Goal: Task Accomplishment & Management: Manage account settings

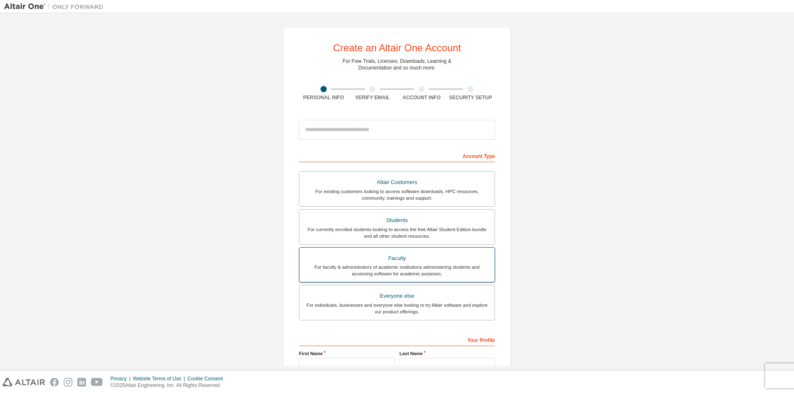
click at [404, 261] on div "Faculty" at bounding box center [396, 259] width 185 height 12
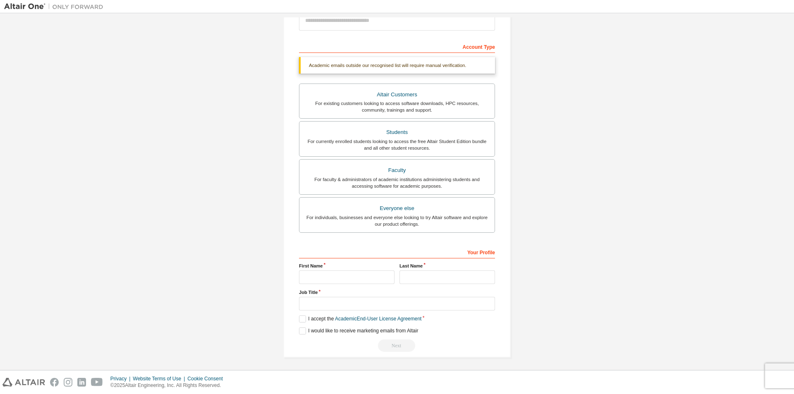
scroll to position [111, 0]
click at [338, 275] on input "text" at bounding box center [346, 276] width 95 height 14
type input "*****"
click at [415, 275] on input "text" at bounding box center [446, 276] width 95 height 14
type input "******"
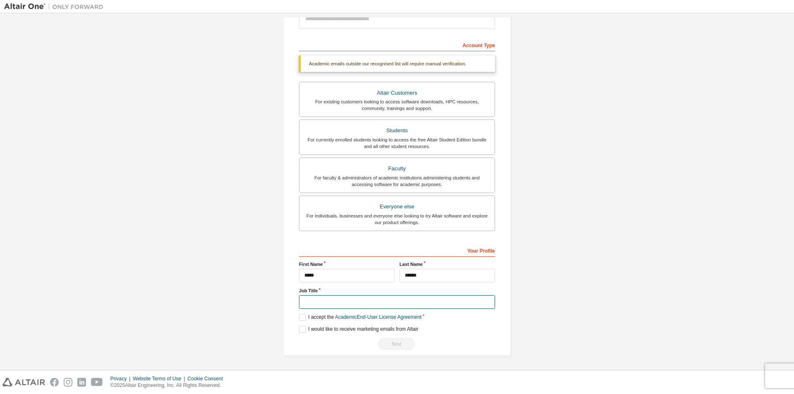
click at [387, 301] on input "text" at bounding box center [397, 302] width 196 height 14
click at [302, 318] on label "I accept the Academic End-User License Agreement" at bounding box center [360, 317] width 122 height 7
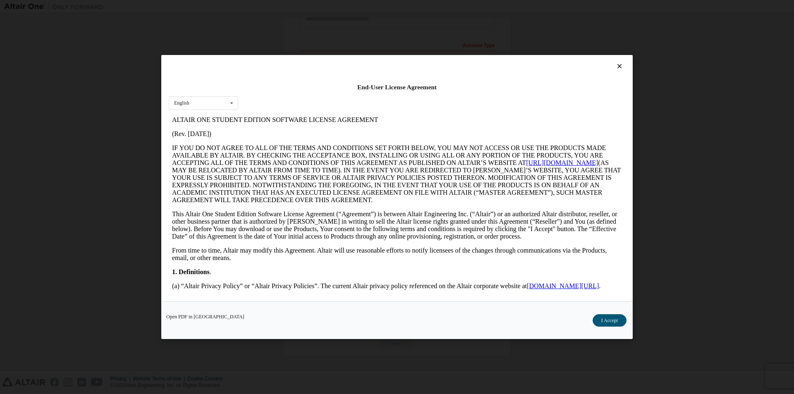
scroll to position [165, 0]
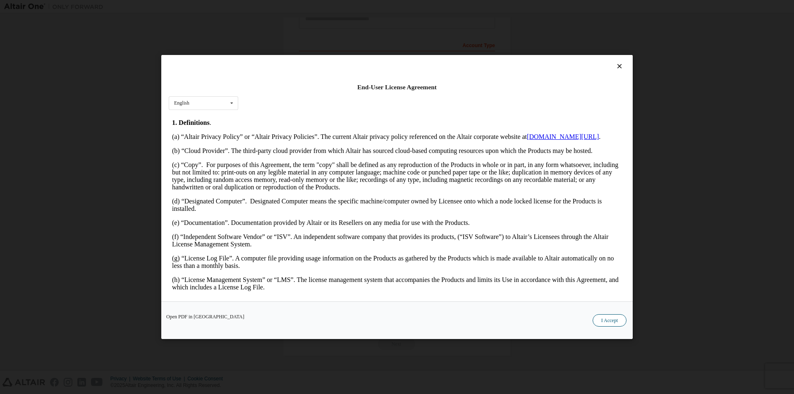
click at [617, 320] on button "I Accept" at bounding box center [609, 320] width 34 height 12
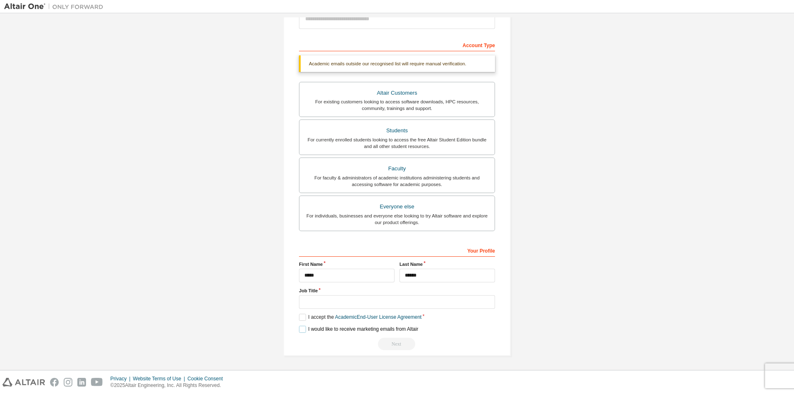
click at [302, 330] on label "I would like to receive marketing emails from Altair" at bounding box center [358, 329] width 119 height 7
click at [324, 304] on input "text" at bounding box center [397, 302] width 196 height 14
type input "**********"
click at [476, 344] on div "Next" at bounding box center [397, 344] width 196 height 12
click at [415, 212] on div "Everyone else" at bounding box center [396, 207] width 185 height 12
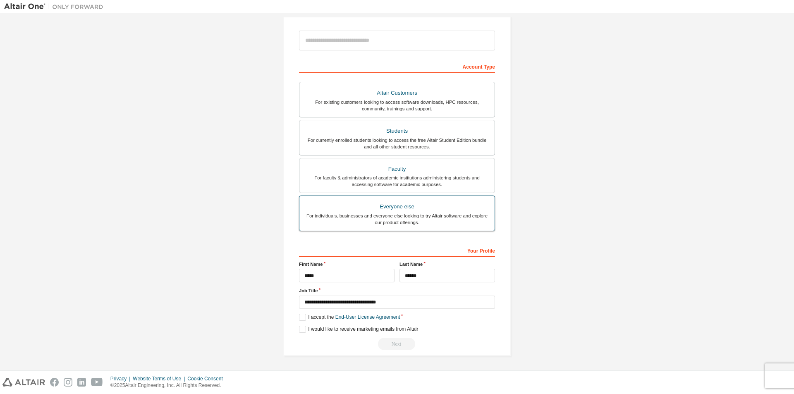
scroll to position [89, 0]
click at [302, 317] on label "I accept the End-User License Agreement" at bounding box center [349, 317] width 101 height 7
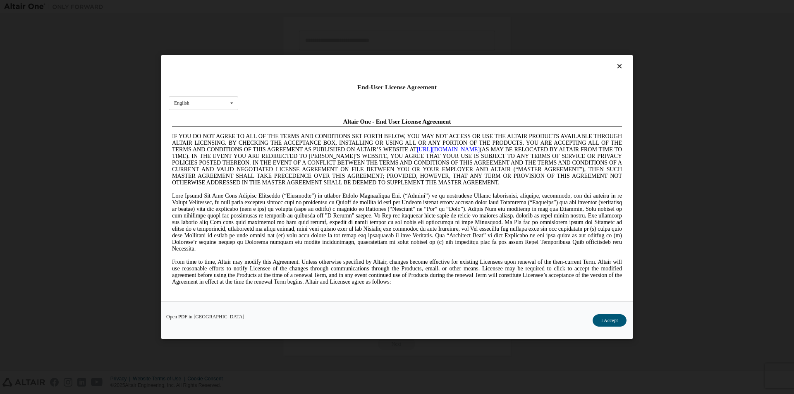
scroll to position [0, 0]
click at [617, 322] on button "I Accept" at bounding box center [609, 320] width 34 height 12
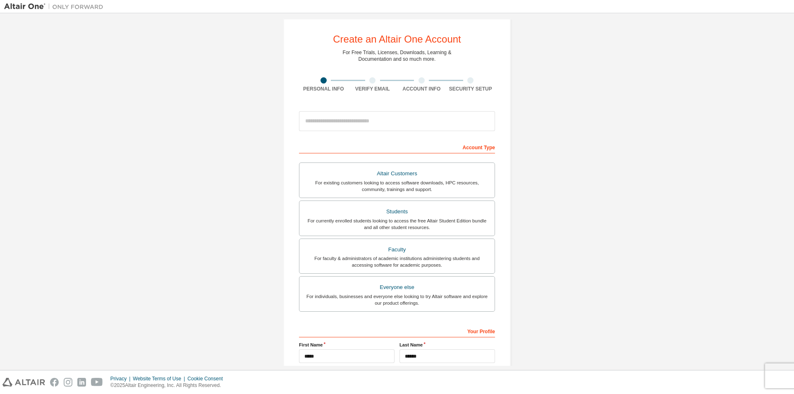
scroll to position [7, 0]
click at [361, 124] on input "email" at bounding box center [397, 123] width 196 height 20
type input "**********"
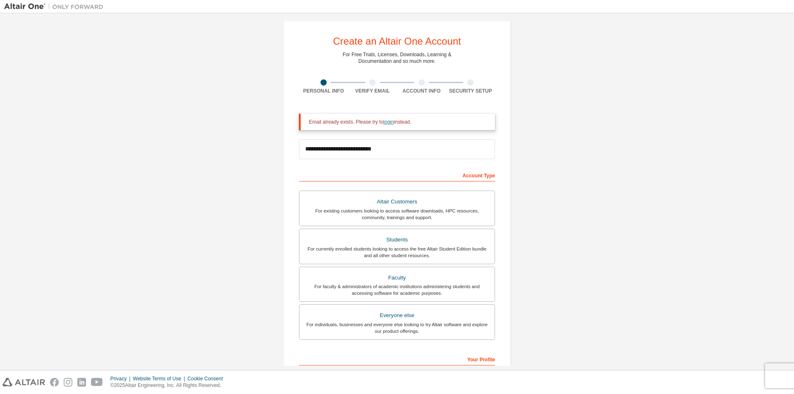
click at [386, 123] on link "login" at bounding box center [388, 122] width 10 height 6
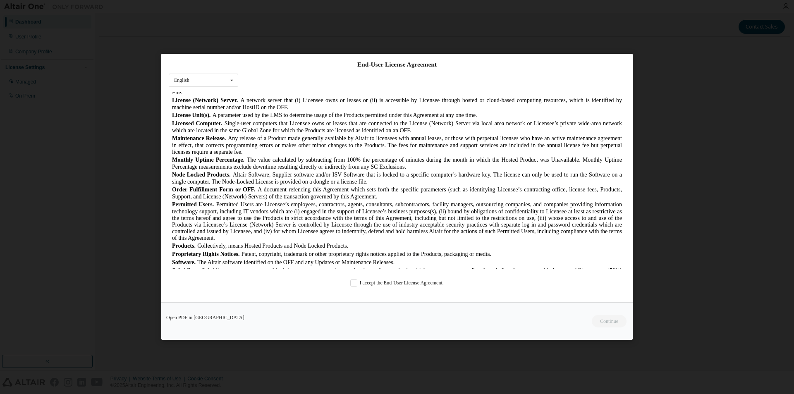
scroll to position [372, 0]
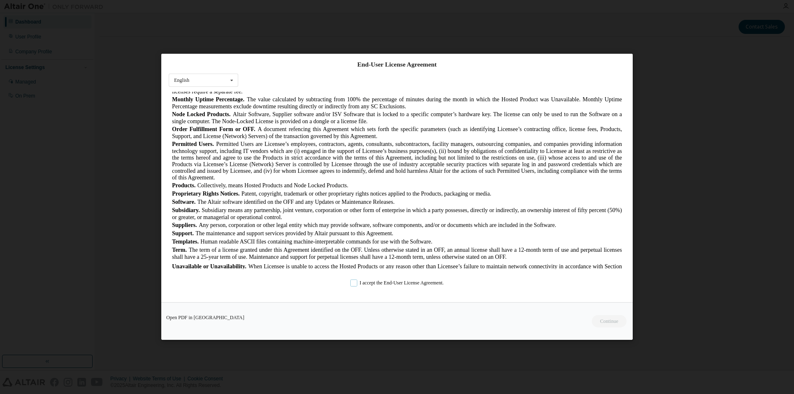
click at [353, 281] on label "I accept the End-User License Agreement." at bounding box center [396, 283] width 93 height 7
click at [605, 317] on button "Continue" at bounding box center [609, 321] width 36 height 12
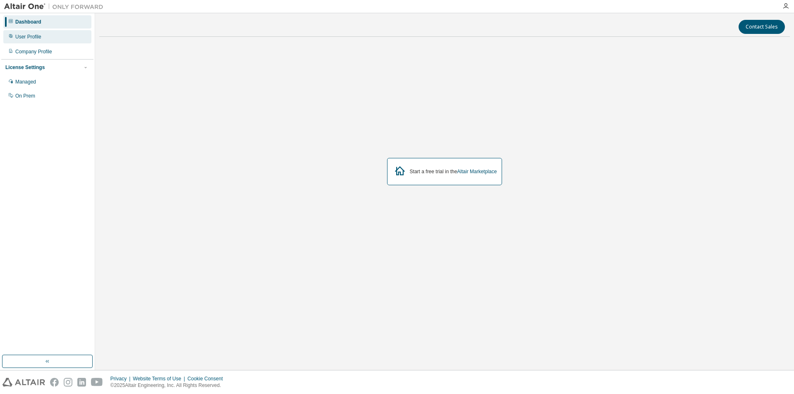
click at [36, 38] on div "User Profile" at bounding box center [28, 36] width 26 height 7
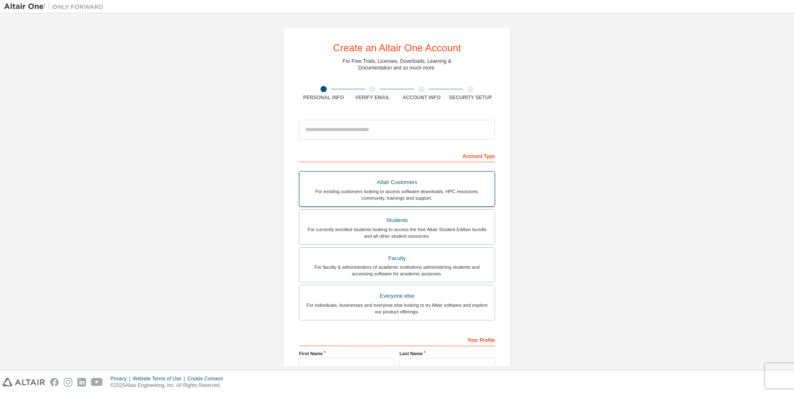
click at [406, 187] on div "Altair Customers" at bounding box center [396, 183] width 185 height 12
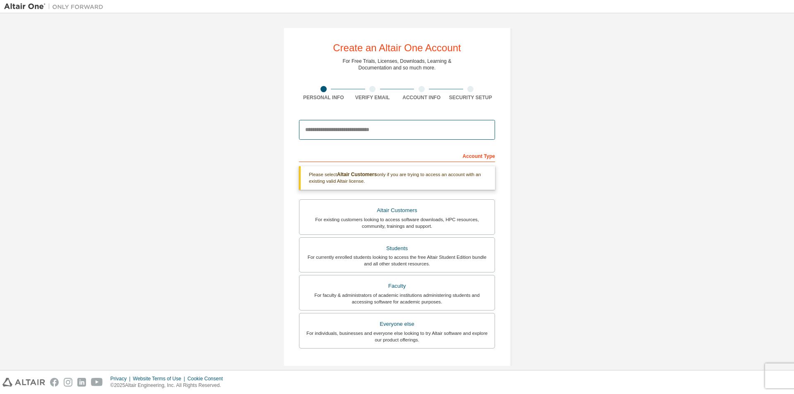
click at [349, 133] on input "email" at bounding box center [397, 130] width 196 height 20
type input "**********"
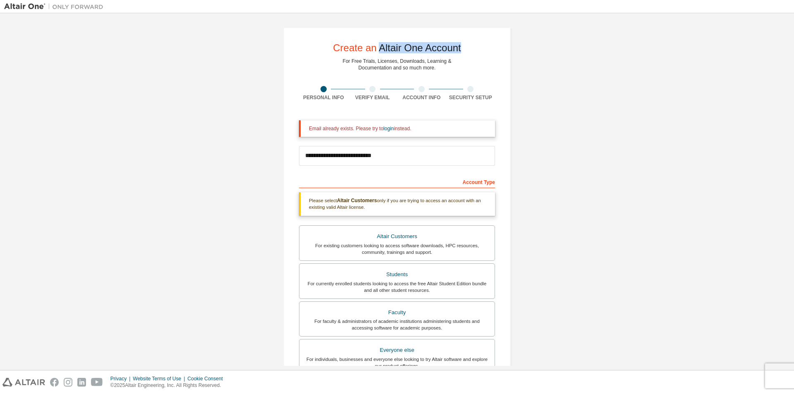
drag, startPoint x: 375, startPoint y: 47, endPoint x: 457, endPoint y: 50, distance: 81.9
click at [457, 50] on div "Create an Altair One Account" at bounding box center [397, 48] width 128 height 10
copy div "Altair One Account"
click at [35, 6] on img at bounding box center [55, 6] width 103 height 8
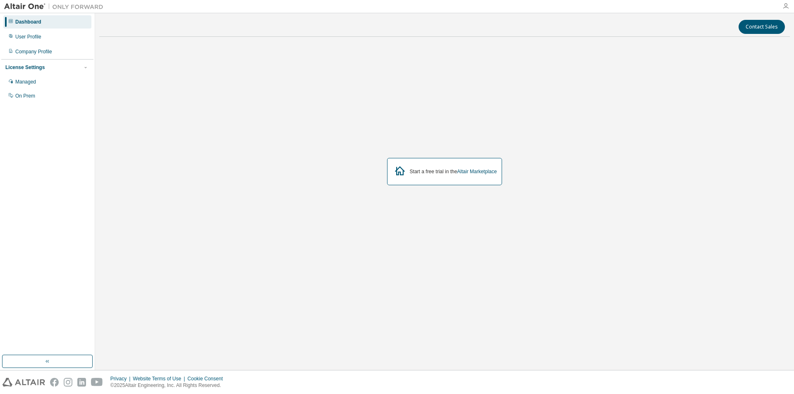
click at [787, 6] on icon "button" at bounding box center [785, 6] width 7 height 7
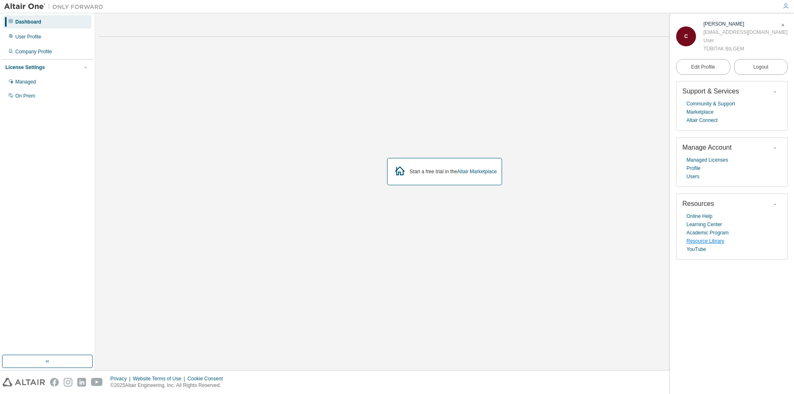
click at [704, 241] on link "Resource Library" at bounding box center [705, 241] width 38 height 8
